Goal: Communication & Community: Share content

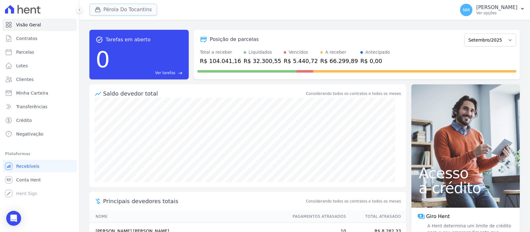
click at [123, 10] on button "Pérola Do Tocantins" at bounding box center [123, 10] width 68 height 12
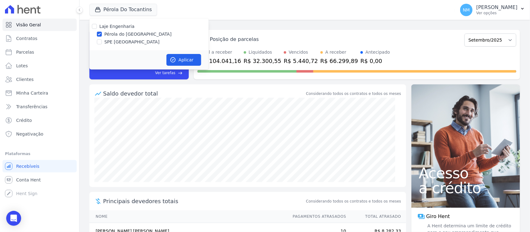
click at [115, 41] on label "SPE [GEOGRAPHIC_DATA]" at bounding box center [131, 42] width 55 height 7
click at [102, 41] on input "SPE [GEOGRAPHIC_DATA]" at bounding box center [99, 41] width 5 height 5
checkbox input "true"
drag, startPoint x: 119, startPoint y: 32, endPoint x: 154, endPoint y: 51, distance: 39.7
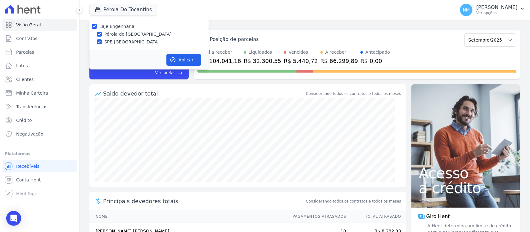
click at [120, 32] on label "Pérola do [GEOGRAPHIC_DATA]" at bounding box center [137, 34] width 67 height 7
click at [102, 32] on input "Pérola do [GEOGRAPHIC_DATA]" at bounding box center [99, 34] width 5 height 5
checkbox input "false"
drag, startPoint x: 178, startPoint y: 56, endPoint x: 242, endPoint y: 60, distance: 64.4
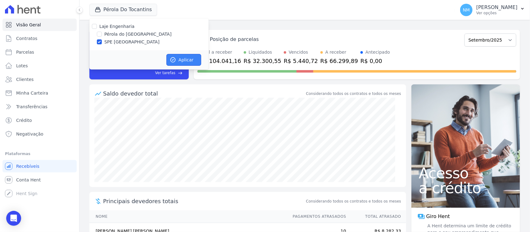
click at [179, 56] on button "Aplicar" at bounding box center [183, 60] width 35 height 12
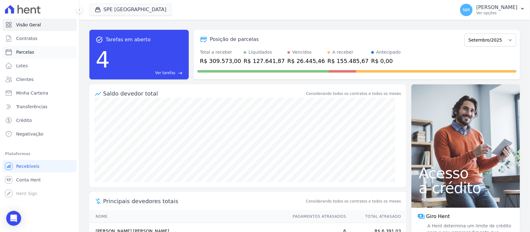
click at [39, 53] on link "Parcelas" at bounding box center [39, 52] width 74 height 12
select select
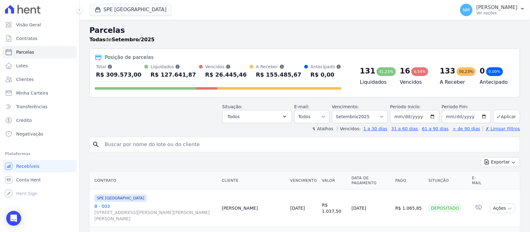
click at [122, 149] on input "search" at bounding box center [309, 144] width 416 height 12
type input "[PERSON_NAME]"
select select
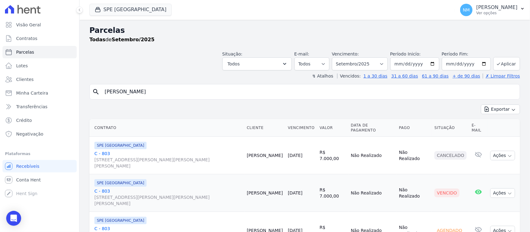
click at [104, 151] on link "C - 803 [STREET_ADDRESS][PERSON_NAME][PERSON_NAME][PERSON_NAME]" at bounding box center [167, 160] width 147 height 19
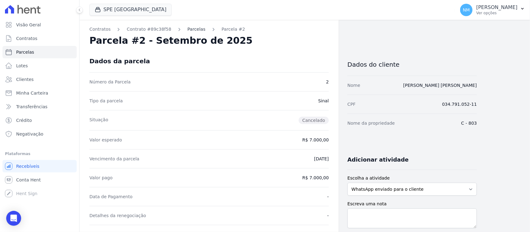
click at [188, 27] on link "Parcelas" at bounding box center [197, 29] width 18 height 7
select select
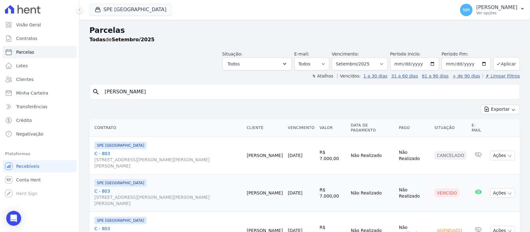
click at [154, 93] on input "[PERSON_NAME]" at bounding box center [309, 92] width 416 height 12
type input "A"
type input "antônio"
select select
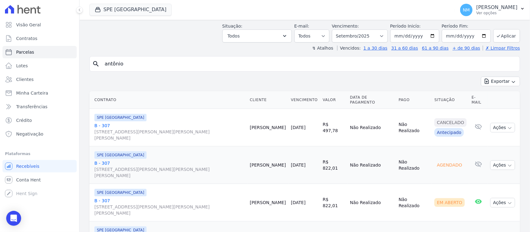
scroll to position [39, 0]
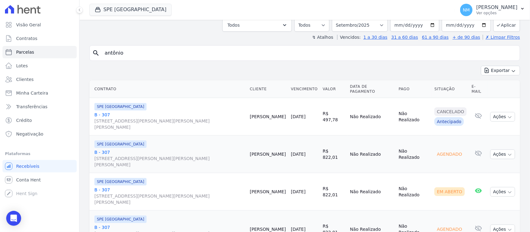
click at [103, 186] on link "B - 307 [STREET_ADDRESS][PERSON_NAME][PERSON_NAME][PERSON_NAME]" at bounding box center [169, 196] width 151 height 19
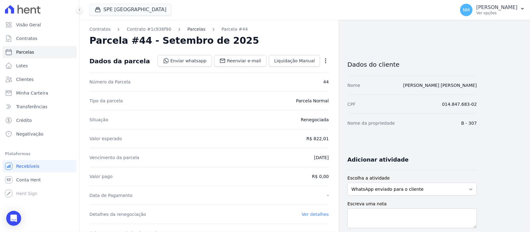
click at [193, 29] on link "Parcelas" at bounding box center [197, 29] width 18 height 7
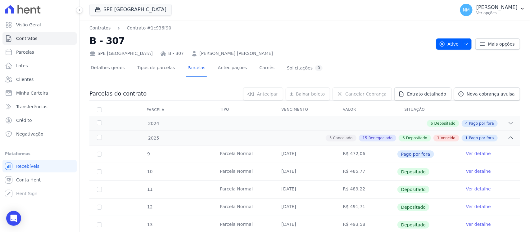
drag, startPoint x: 321, startPoint y: 33, endPoint x: 328, endPoint y: 38, distance: 9.1
click at [321, 33] on div "Contratos Contrato #1c936f90 B - 307 SPE [GEOGRAPHIC_DATA] B - 307 [PERSON_NAME…" at bounding box center [260, 41] width 342 height 32
click at [424, 7] on icon "button" at bounding box center [522, 8] width 5 height 5
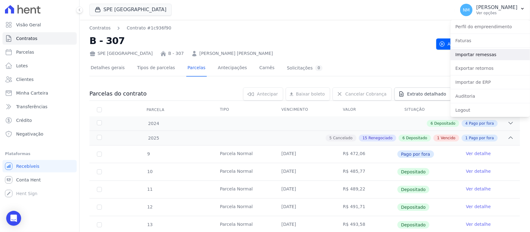
click at [424, 53] on link "Importar remessas" at bounding box center [490, 54] width 79 height 11
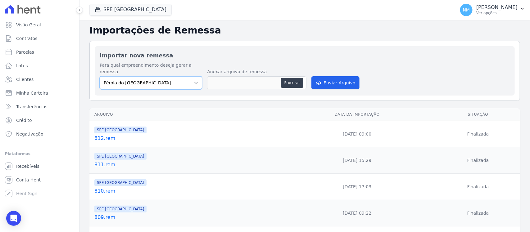
click at [195, 79] on select "Pérola do Tocantins SPE Montenegro" at bounding box center [151, 82] width 102 height 13
select select "168bdd06-a3dd-4988-b5a9-b0a7c7bf8968"
click at [100, 76] on select "Pérola do Tocantins SPE Montenegro" at bounding box center [151, 82] width 102 height 13
click at [285, 78] on button "Procurar" at bounding box center [292, 83] width 22 height 10
type input "813.rem"
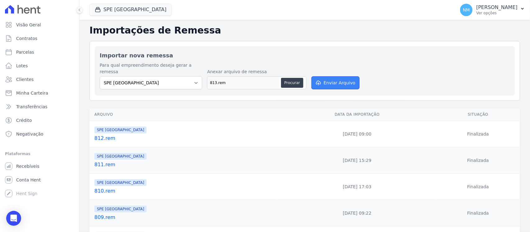
click at [339, 79] on button "Enviar Arquivo" at bounding box center [335, 82] width 48 height 13
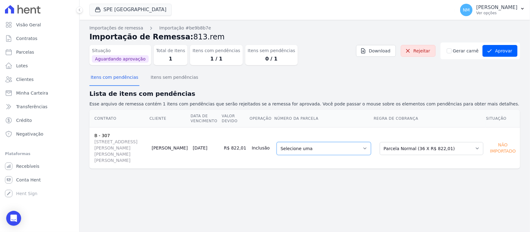
click at [371, 142] on select "Selecione uma 43 - 21/08/2025 - R$ 814,59 - Agendado 43 - 21/08/2025 - R$ 814,5…" at bounding box center [324, 148] width 94 height 13
click at [498, 54] on button "Aprovar" at bounding box center [500, 51] width 35 height 12
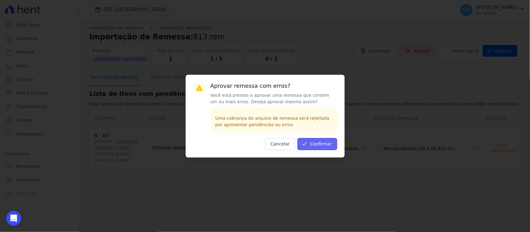
click at [325, 146] on button "Confirmar" at bounding box center [317, 144] width 40 height 12
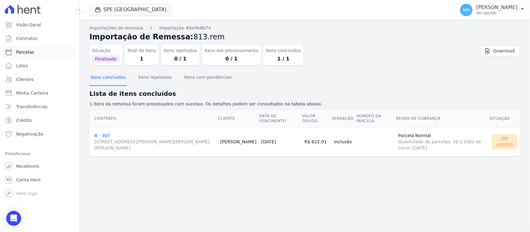
click at [39, 53] on link "Parcelas" at bounding box center [39, 52] width 74 height 12
select select
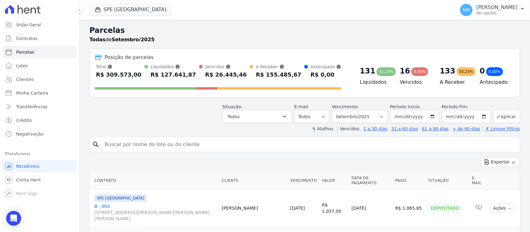
click at [136, 145] on input "search" at bounding box center [309, 144] width 416 height 12
type input "VALCINEI"
select select
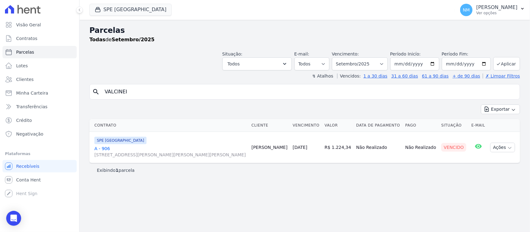
click at [101, 147] on link "A - 906 Travessa Francisco Caldeira Castelo Branco, 2256, sala A, São Brás" at bounding box center [170, 152] width 152 height 12
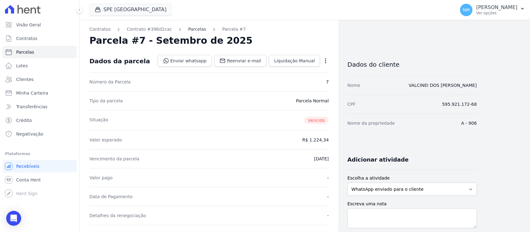
click at [191, 29] on link "Parcelas" at bounding box center [197, 29] width 18 height 7
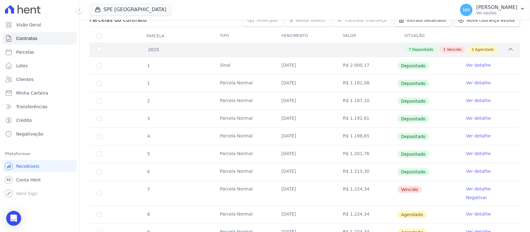
scroll to position [78, 0]
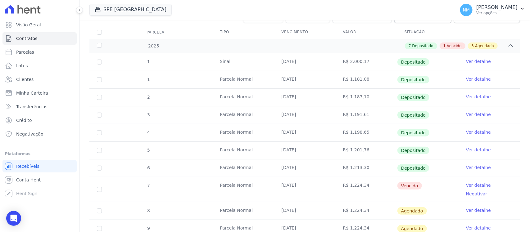
click at [466, 187] on link "Ver detalhe" at bounding box center [478, 185] width 25 height 6
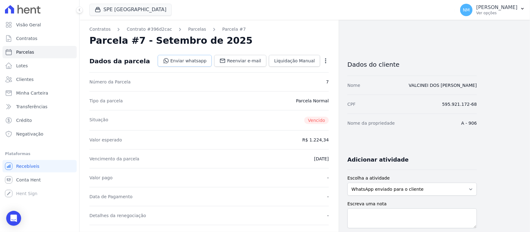
click at [196, 59] on link "Enviar whatsapp" at bounding box center [185, 61] width 54 height 12
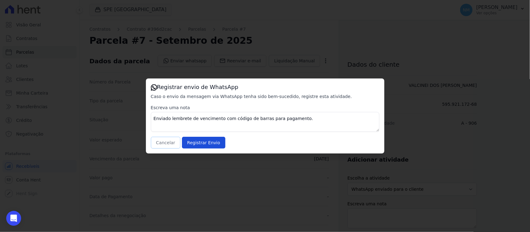
click at [168, 141] on button "Cancelar" at bounding box center [166, 143] width 30 height 12
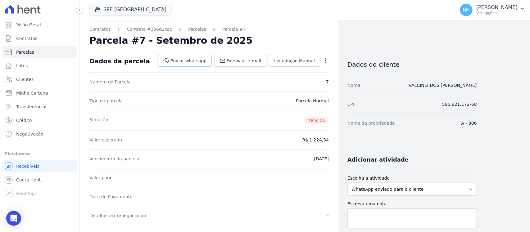
click at [196, 62] on link "Enviar whatsapp" at bounding box center [185, 61] width 54 height 12
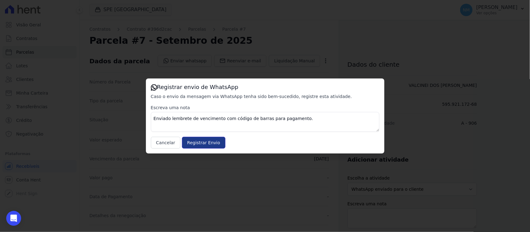
click at [207, 143] on input "Registrar Envio" at bounding box center [203, 143] width 43 height 12
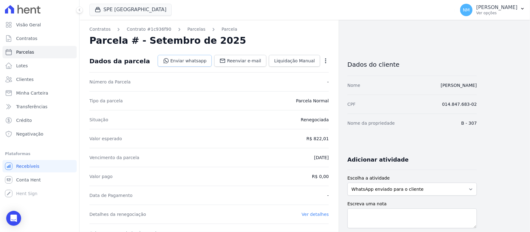
drag, startPoint x: 198, startPoint y: 64, endPoint x: 202, endPoint y: 65, distance: 4.6
click at [199, 64] on link "Enviar whatsapp" at bounding box center [185, 61] width 54 height 12
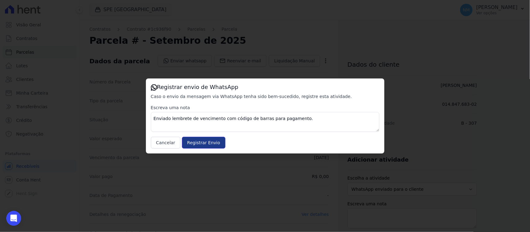
click at [204, 142] on input "Registrar Envio" at bounding box center [203, 143] width 43 height 12
